Goal: Transaction & Acquisition: Purchase product/service

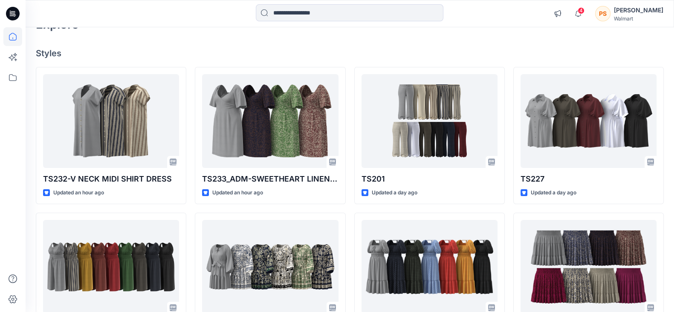
scroll to position [54, 0]
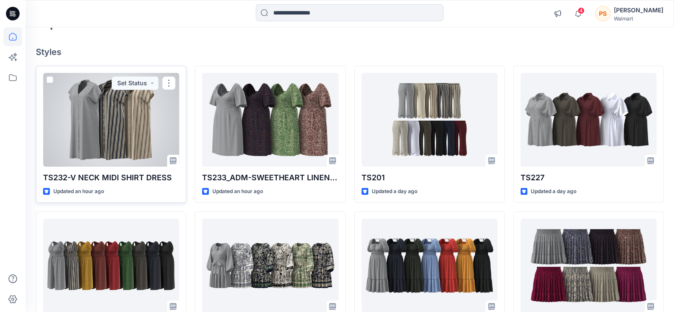
click at [85, 127] on div at bounding box center [111, 120] width 136 height 94
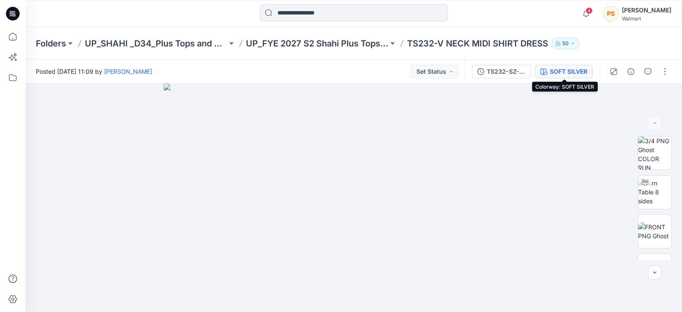
click at [581, 76] on button "SOFT SILVER" at bounding box center [564, 72] width 58 height 14
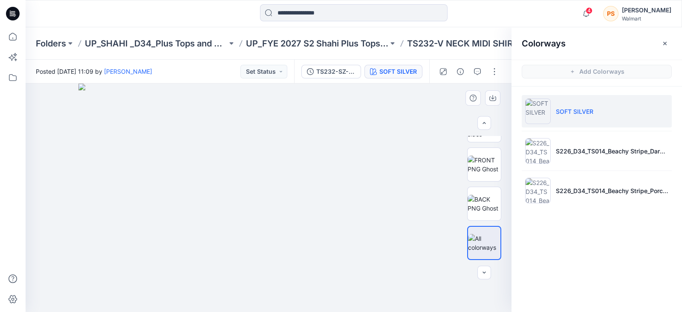
scroll to position [27, 0]
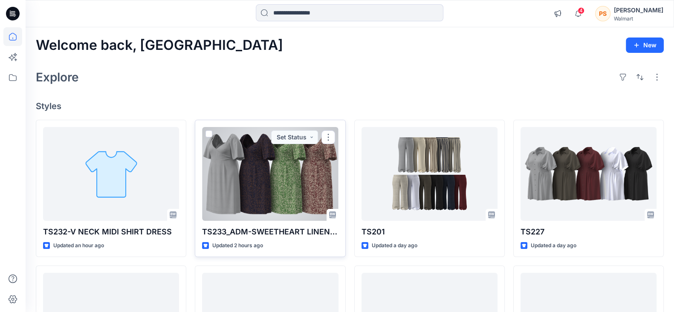
click at [296, 167] on div at bounding box center [270, 174] width 136 height 94
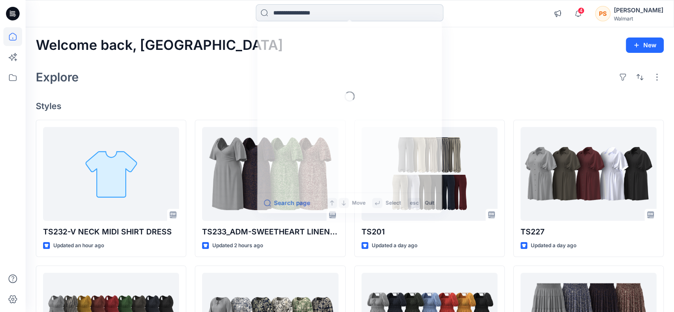
click at [311, 16] on input at bounding box center [350, 12] width 188 height 17
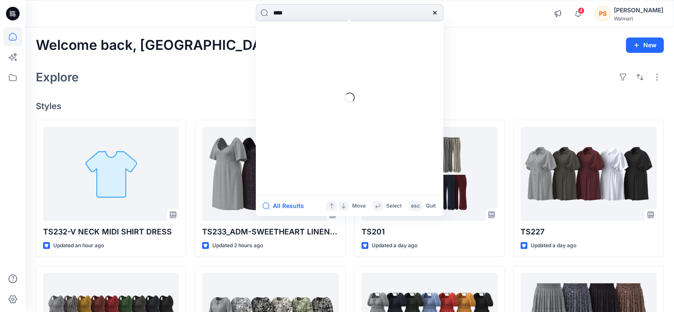
type input "*****"
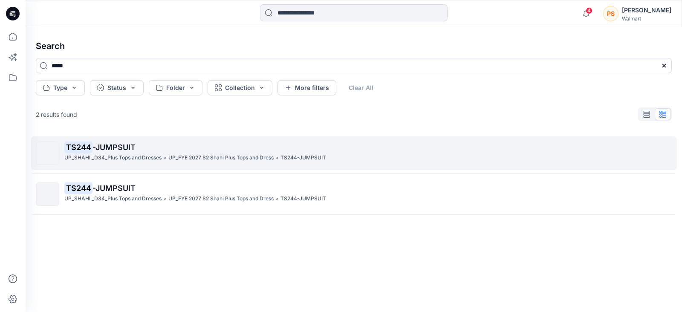
click at [141, 156] on p "UP_SHAHI _D34_Plus Tops and Dresses" at bounding box center [112, 157] width 97 height 9
